Goal: Task Accomplishment & Management: Manage account settings

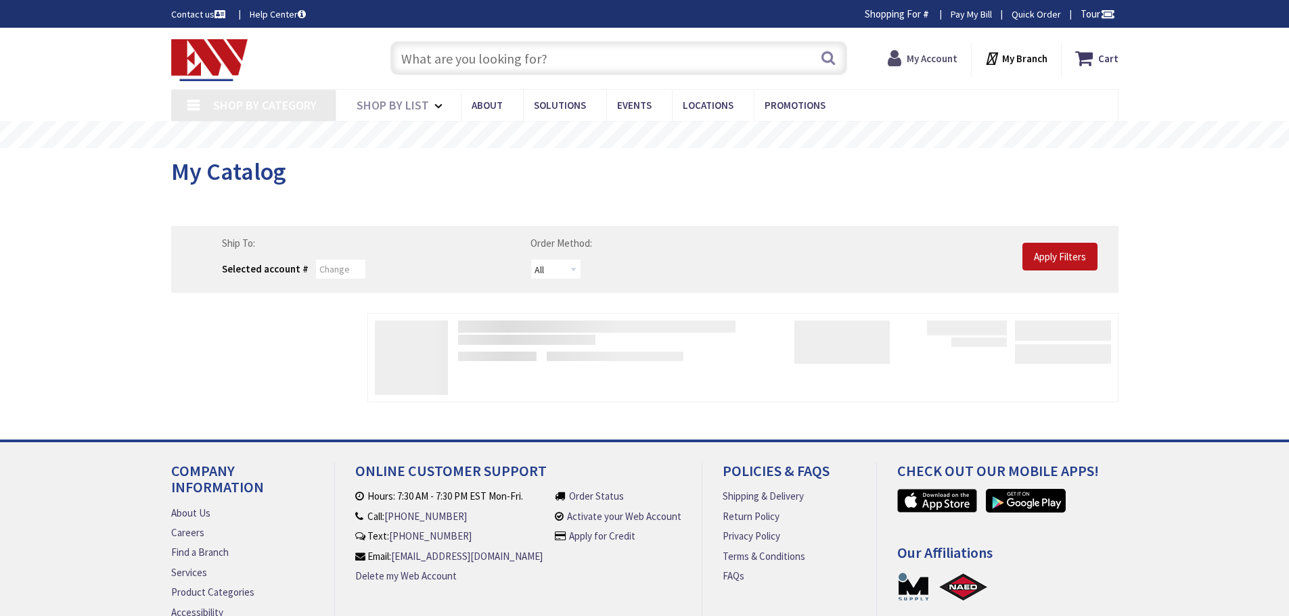
click at [918, 51] on span "My Account" at bounding box center [931, 58] width 51 height 24
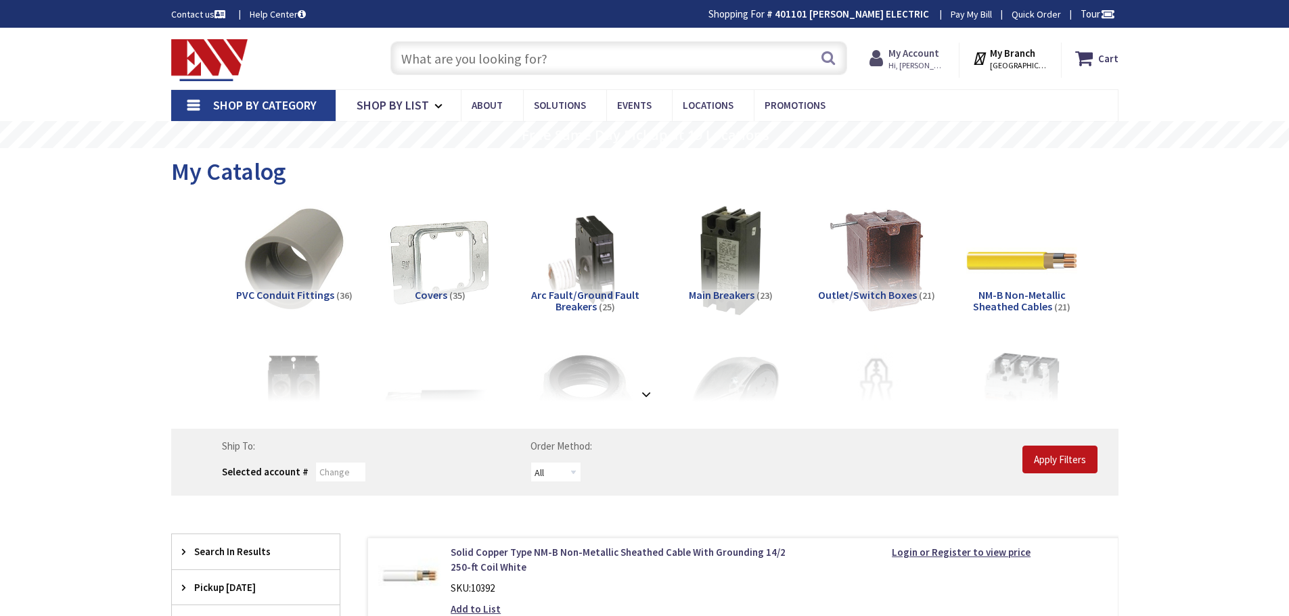
drag, startPoint x: 918, startPoint y: 51, endPoint x: 881, endPoint y: 92, distance: 55.6
click at [888, 61] on icon at bounding box center [878, 58] width 19 height 24
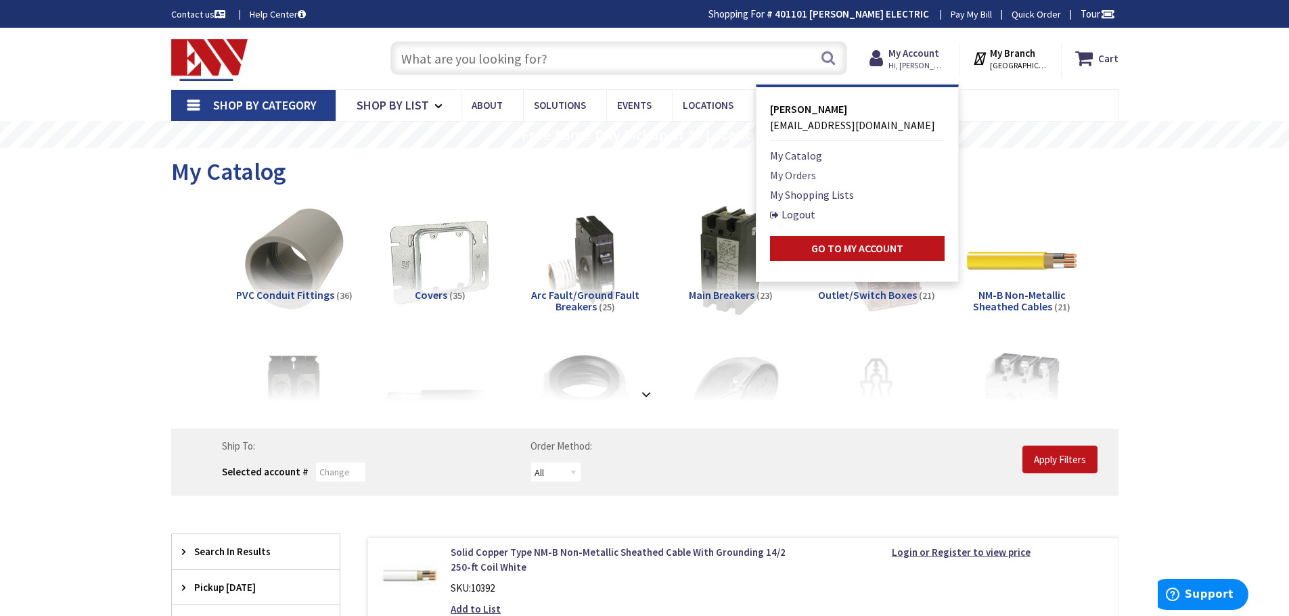
click at [802, 171] on link "My Orders" at bounding box center [793, 175] width 46 height 16
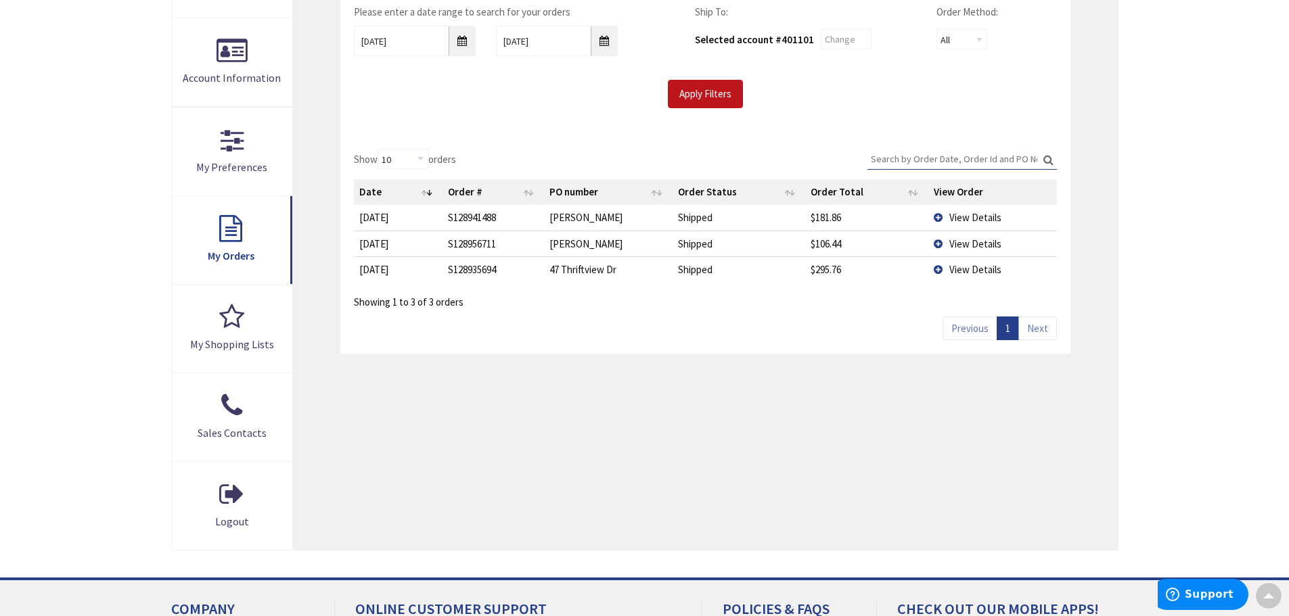
scroll to position [338, 0]
